Goal: Entertainment & Leisure: Browse casually

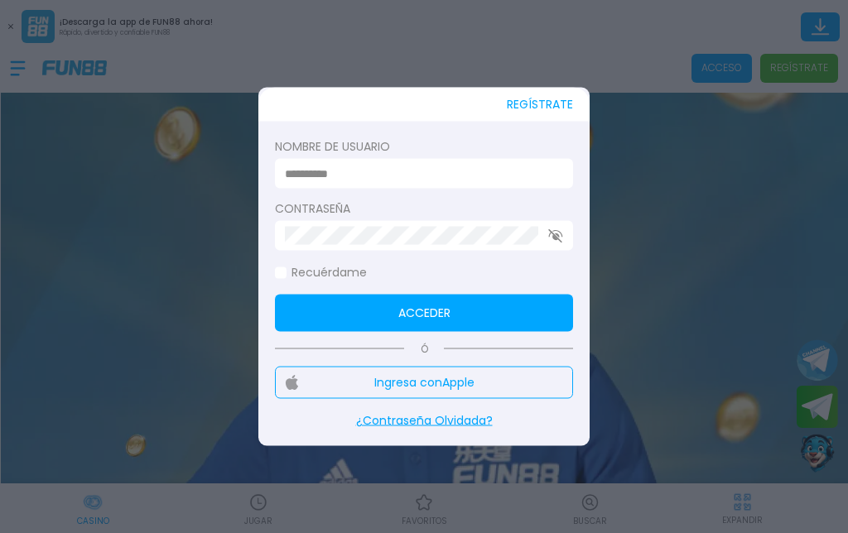
click at [321, 177] on input at bounding box center [419, 173] width 268 height 17
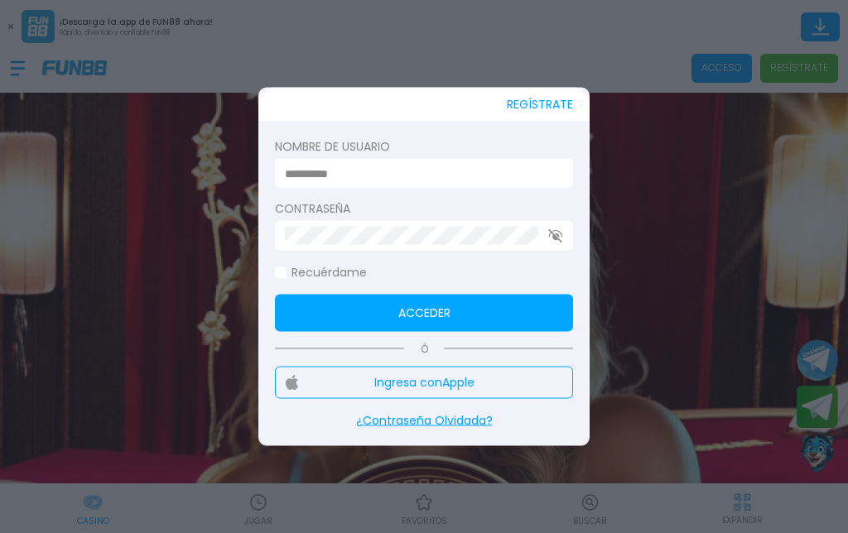
type input "**********"
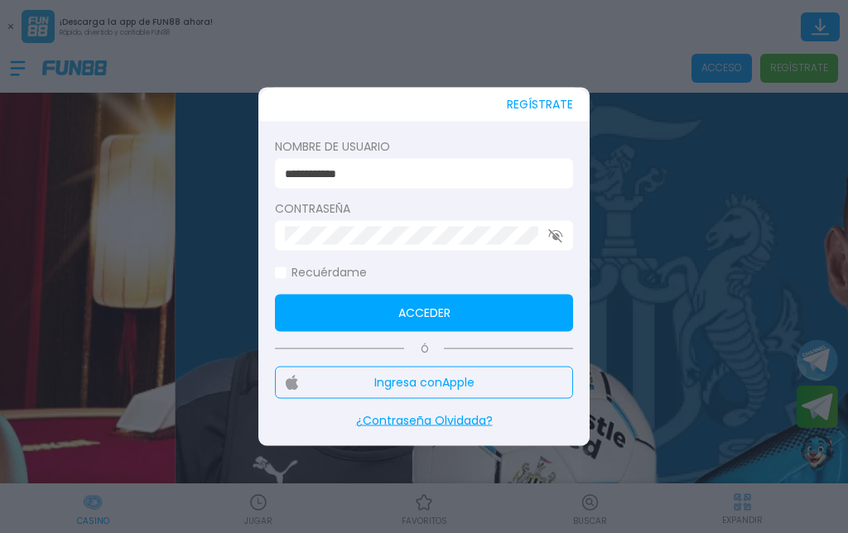
click at [278, 312] on button "Acceder" at bounding box center [424, 313] width 298 height 37
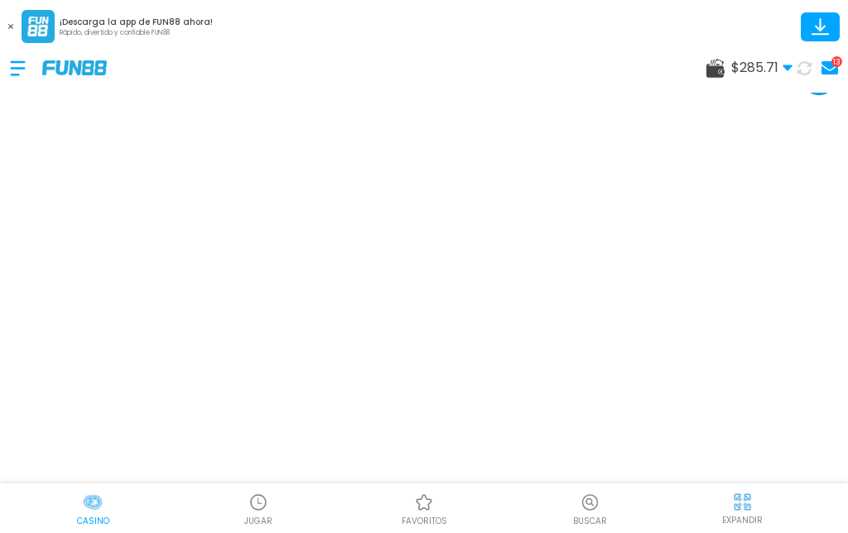
click at [267, 522] on p "JUGAR" at bounding box center [258, 521] width 28 height 12
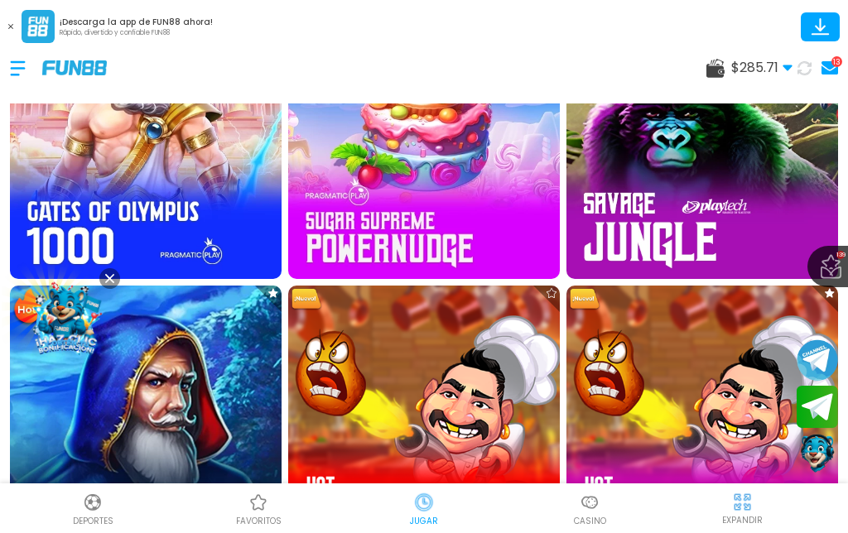
scroll to position [686, 0]
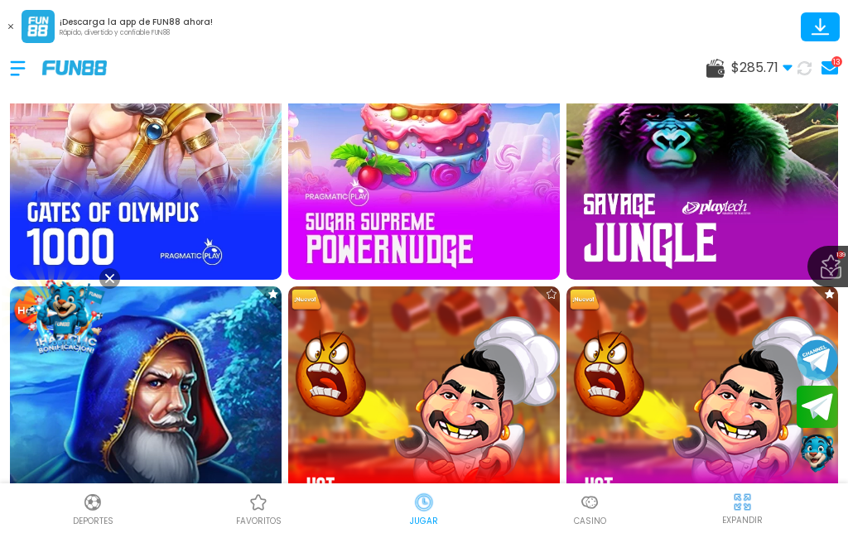
click at [177, 167] on img at bounding box center [146, 144] width 272 height 272
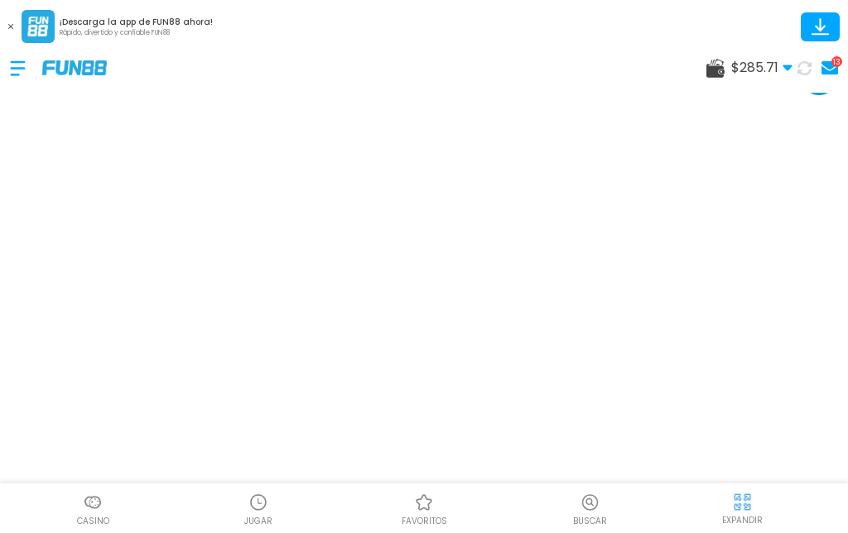
click at [257, 507] on img at bounding box center [258, 503] width 20 height 20
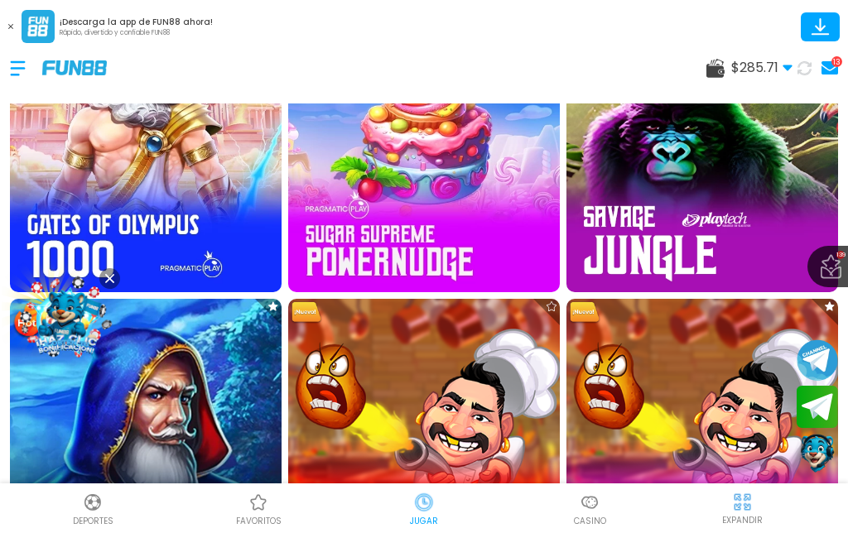
scroll to position [938, 0]
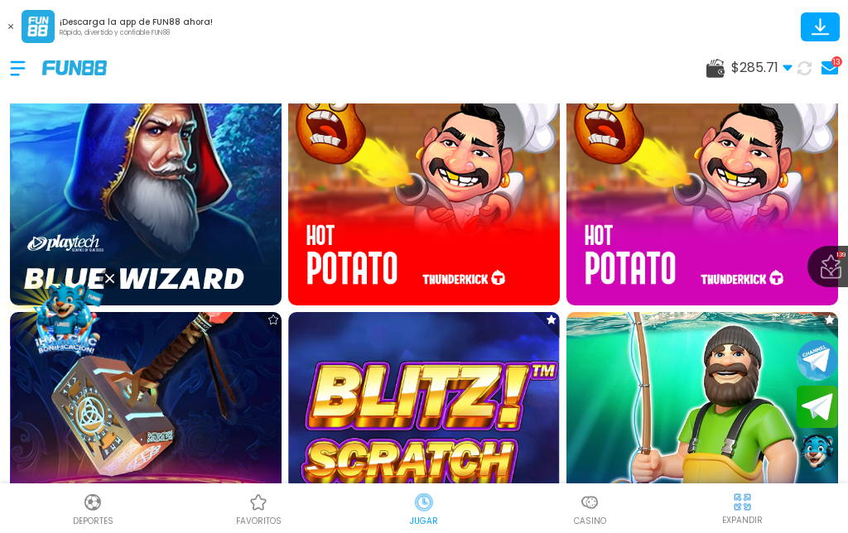
click at [450, 220] on img at bounding box center [424, 170] width 272 height 272
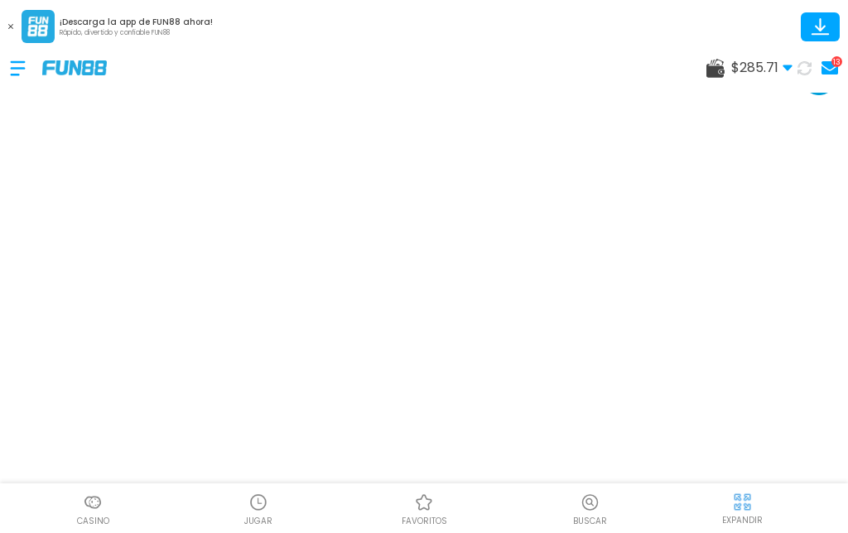
click at [6, 33] on button at bounding box center [11, 27] width 22 height 22
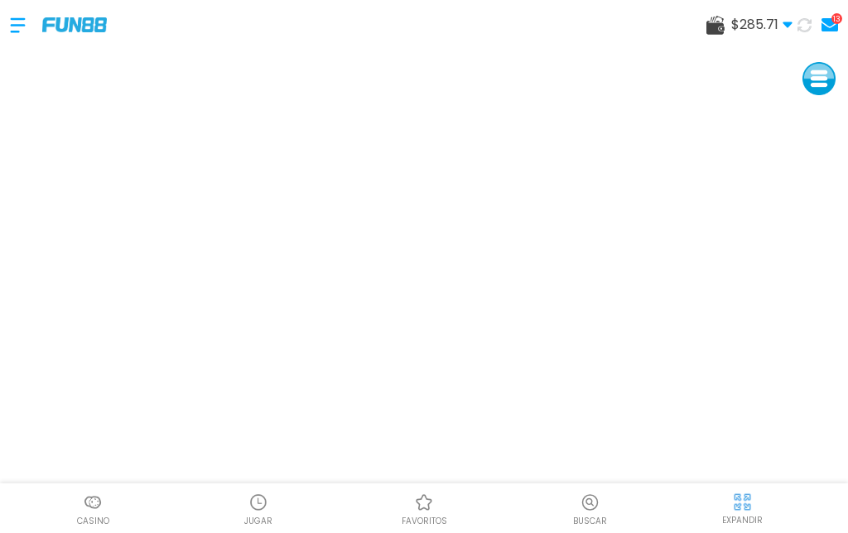
click at [759, 522] on p "EXPANDIR" at bounding box center [742, 520] width 41 height 12
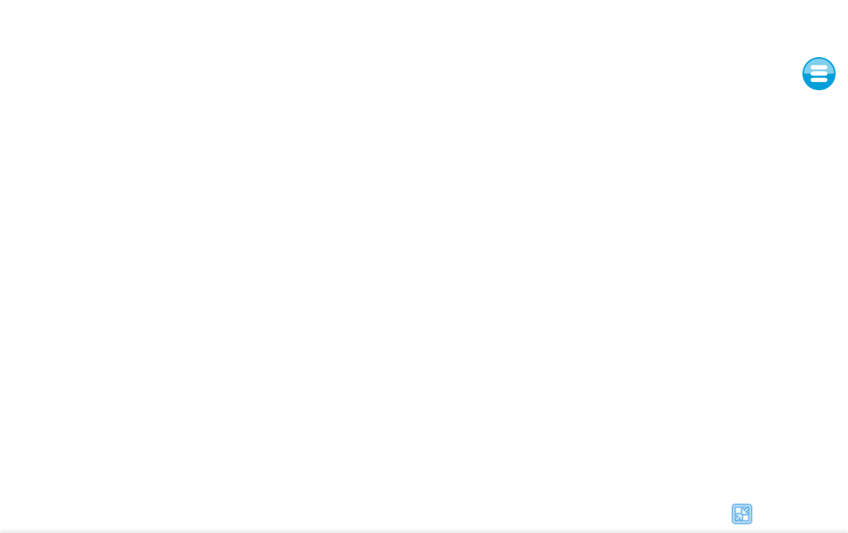
scroll to position [22, 0]
